Goal: Information Seeking & Learning: Learn about a topic

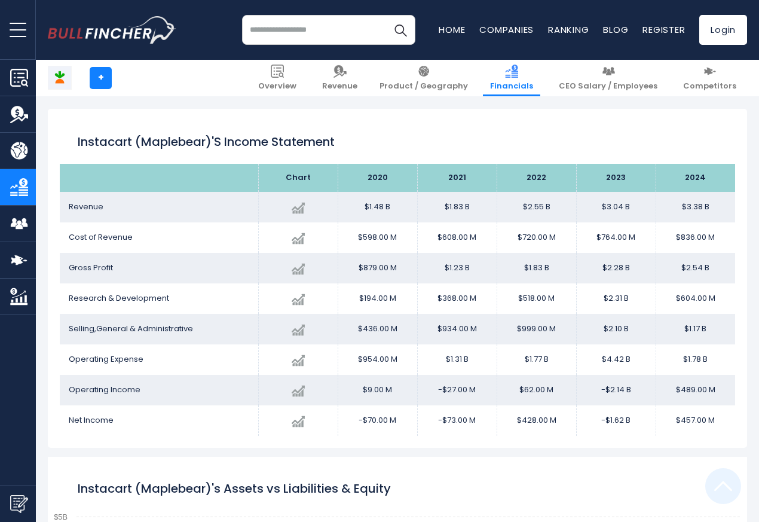
scroll to position [647, 0]
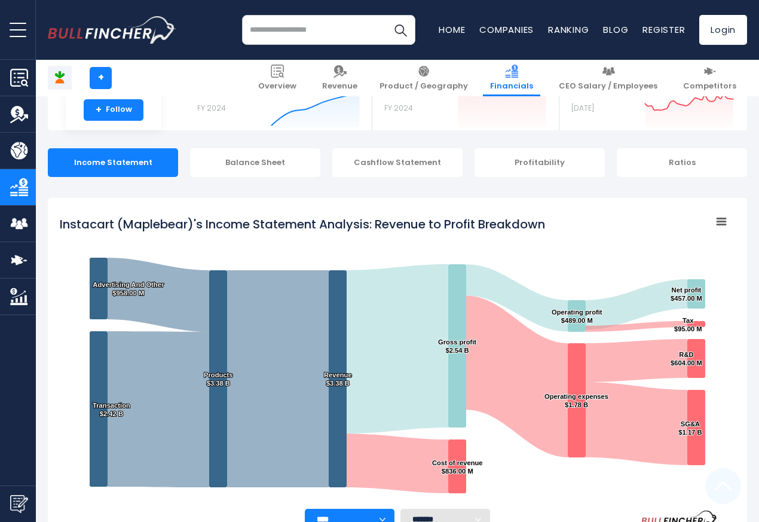
scroll to position [647, 0]
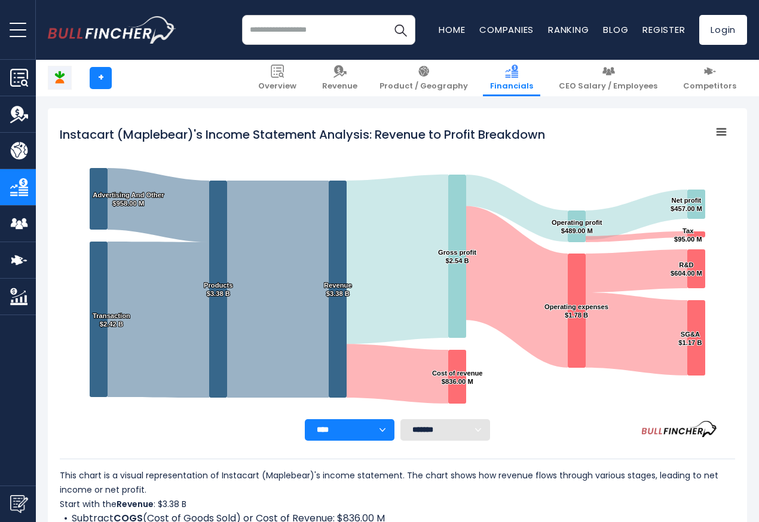
scroll to position [647, 0]
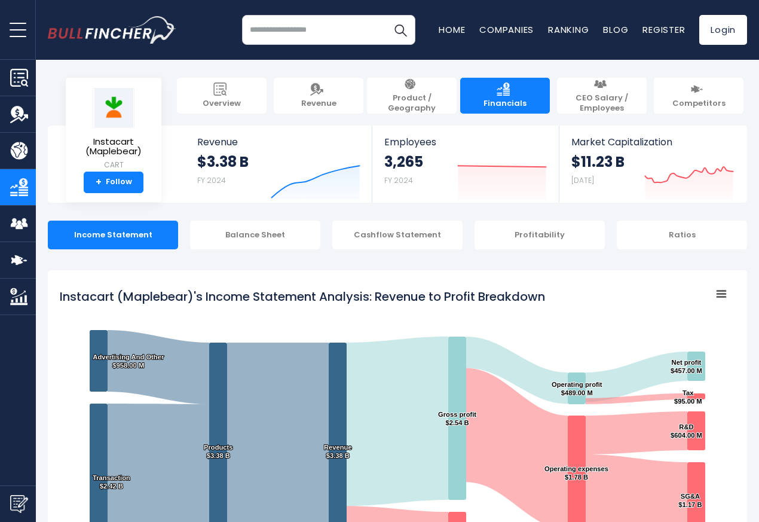
scroll to position [647, 0]
